Goal: Check status

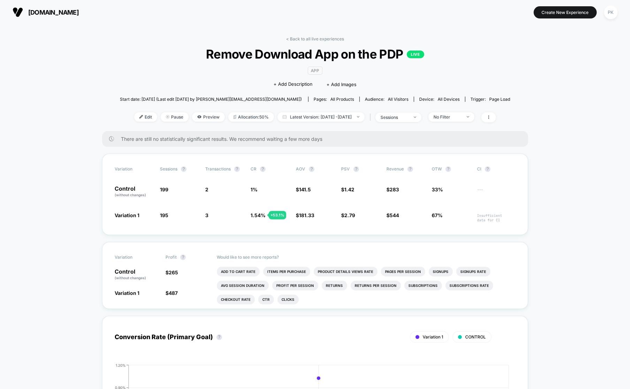
scroll to position [6, 0]
click at [321, 40] on link "< Back to all live experiences" at bounding box center [315, 38] width 58 height 5
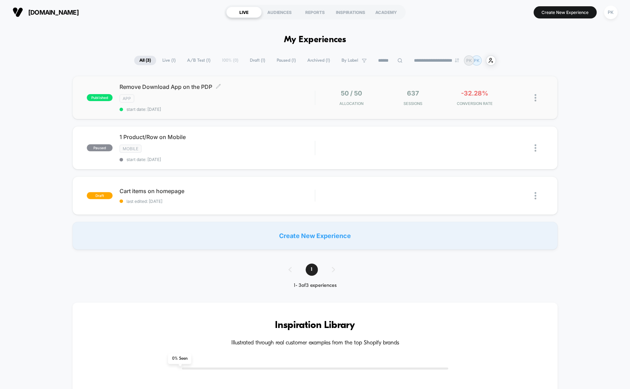
click at [241, 108] on span "start date: [DATE]" at bounding box center [216, 109] width 195 height 5
